Goal: Information Seeking & Learning: Learn about a topic

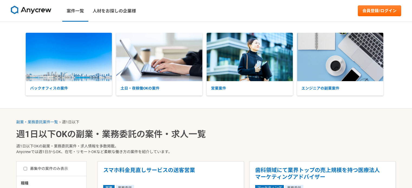
select select "1"
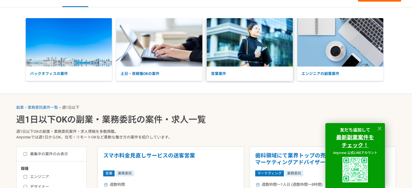
scroll to position [108, 0]
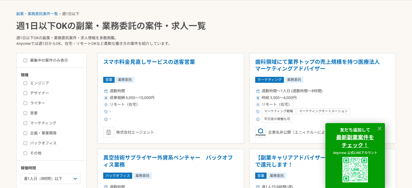
click at [23, 96] on div "エンジニア デザイナー ライター 営業 マーケティング 企画・事業開発 バックオフィス その他" at bounding box center [53, 118] width 65 height 78
click at [25, 94] on input "デザイナー" at bounding box center [26, 94] width 4 height 4
checkbox input "true"
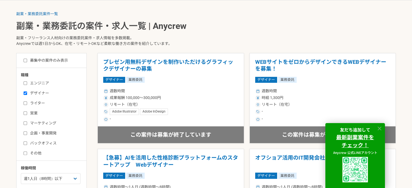
click at [379, 128] on icon at bounding box center [380, 129] width 4 height 4
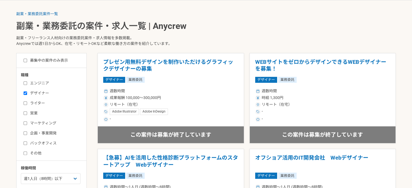
drag, startPoint x: 184, startPoint y: 63, endPoint x: 218, endPoint y: 26, distance: 50.4
click at [218, 26] on h1 "副業・業務委託の案件・求人一覧 | Anycrew" at bounding box center [206, 26] width 380 height 10
click at [199, 60] on h1 "プレゼン用無料デザインを制作いただけるグラフィックデザイナーの募集" at bounding box center [170, 66] width 135 height 14
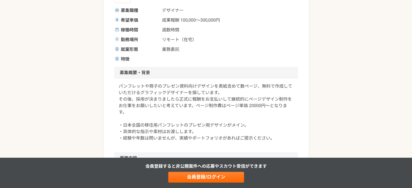
scroll to position [136, 0]
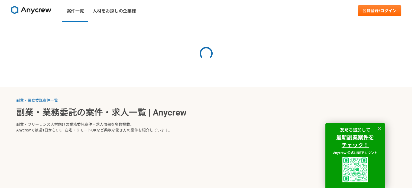
select select "1"
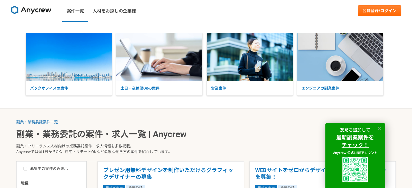
click at [378, 129] on icon at bounding box center [380, 129] width 6 height 6
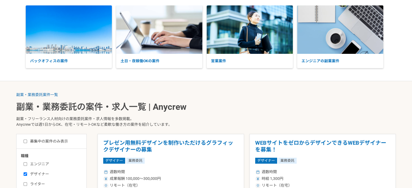
scroll to position [27, 0]
click at [27, 177] on label "デザイナー" at bounding box center [55, 175] width 62 height 6
click at [27, 176] on input "デザイナー" at bounding box center [26, 175] width 4 height 4
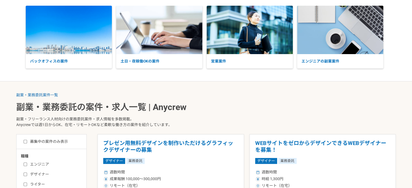
checkbox input "false"
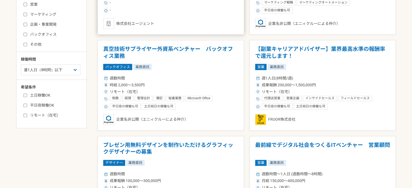
scroll to position [271, 0]
